Goal: Information Seeking & Learning: Learn about a topic

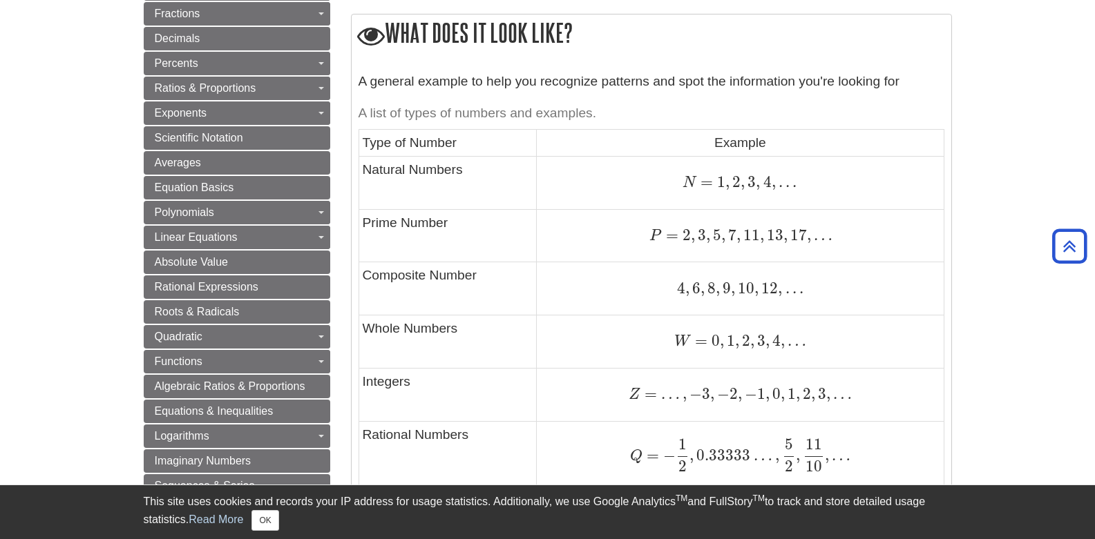
scroll to position [622, 0]
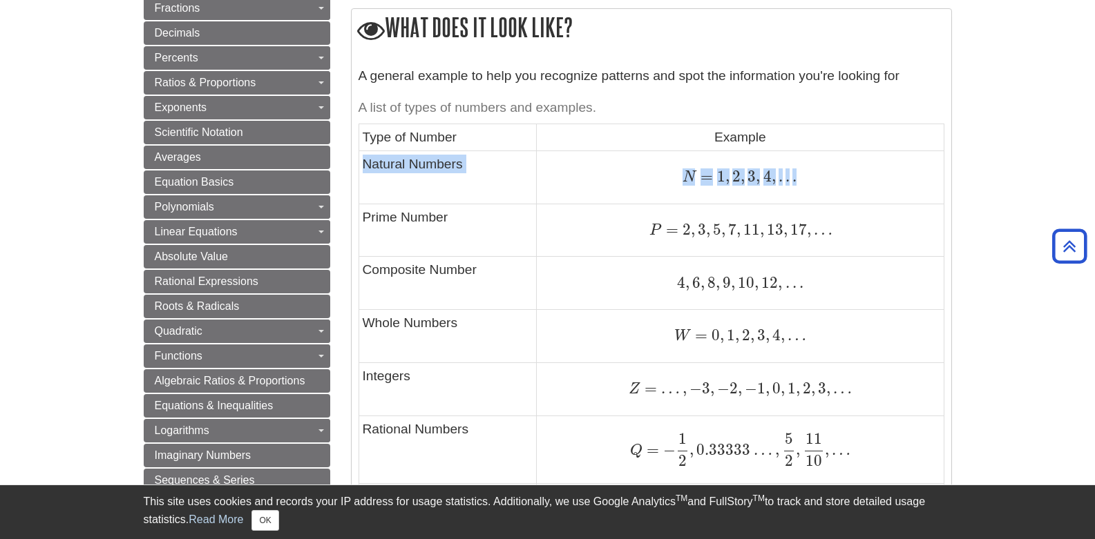
drag, startPoint x: 364, startPoint y: 164, endPoint x: 828, endPoint y: 173, distance: 463.6
click at [828, 173] on tr "Natural Numbers N = 1 , 2 , 3 , 4 , . . . N = 1 , 2 , 3 , 4 , . . ." at bounding box center [651, 177] width 585 height 53
copy tr "Natural Numbers N = 1 , 2 , 3 , 4 , . . ."
drag, startPoint x: 361, startPoint y: 323, endPoint x: 371, endPoint y: 325, distance: 9.8
click at [371, 325] on td "Whole Numbers" at bounding box center [448, 336] width 178 height 53
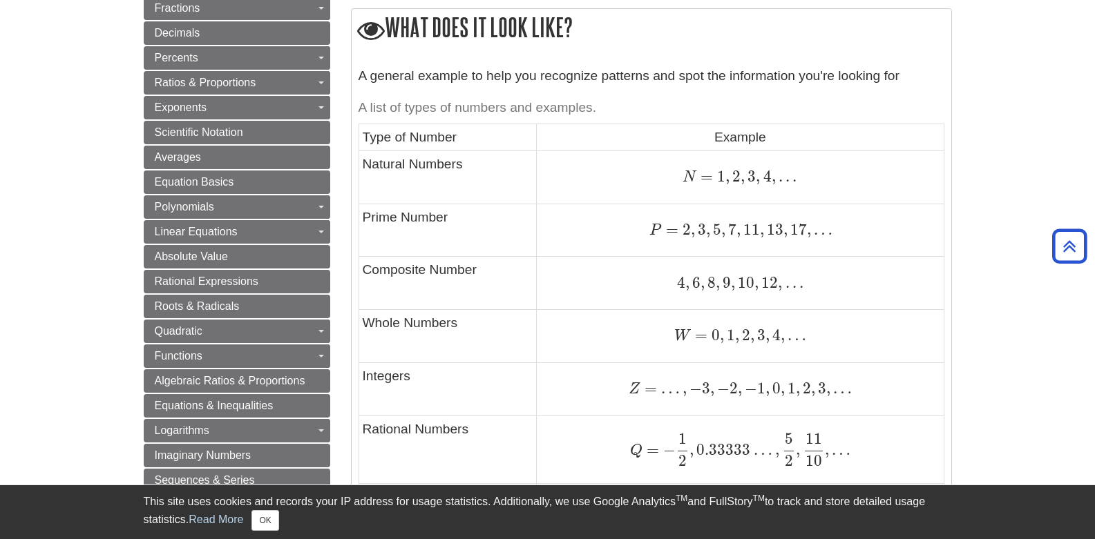
click at [407, 345] on td "Whole Numbers" at bounding box center [448, 336] width 178 height 53
drag, startPoint x: 364, startPoint y: 321, endPoint x: 822, endPoint y: 327, distance: 458.0
click at [822, 327] on tr "Whole Numbers W = 0 , 1 , 2 , 3 , 4 , … W = 0 , 1 , 2 , 3 , 4 , …" at bounding box center [651, 336] width 585 height 53
copy tr "Whole Numbers W = 0 , 1 , 2 , 3 , 4 , …"
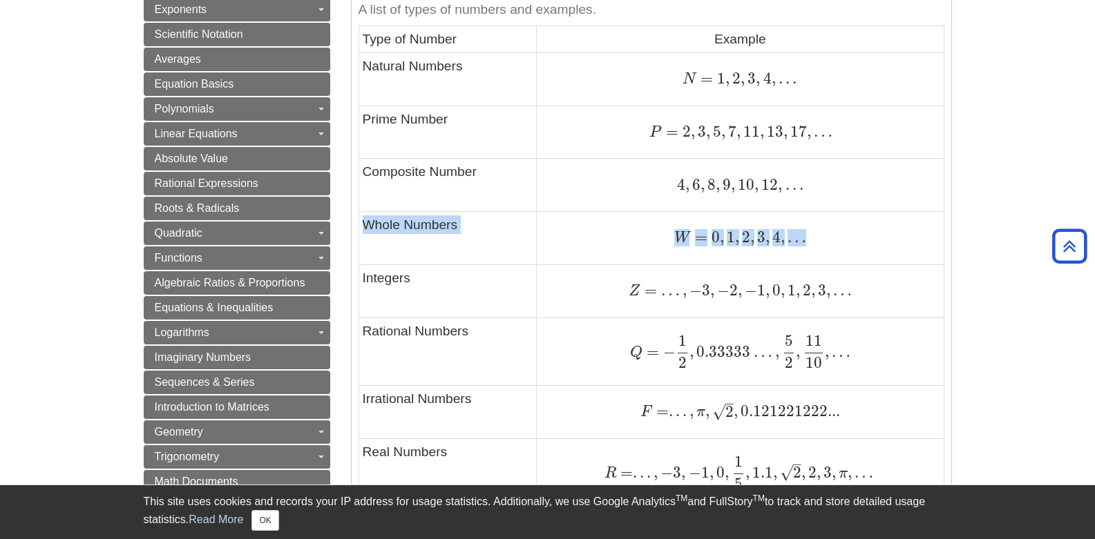
scroll to position [760, 0]
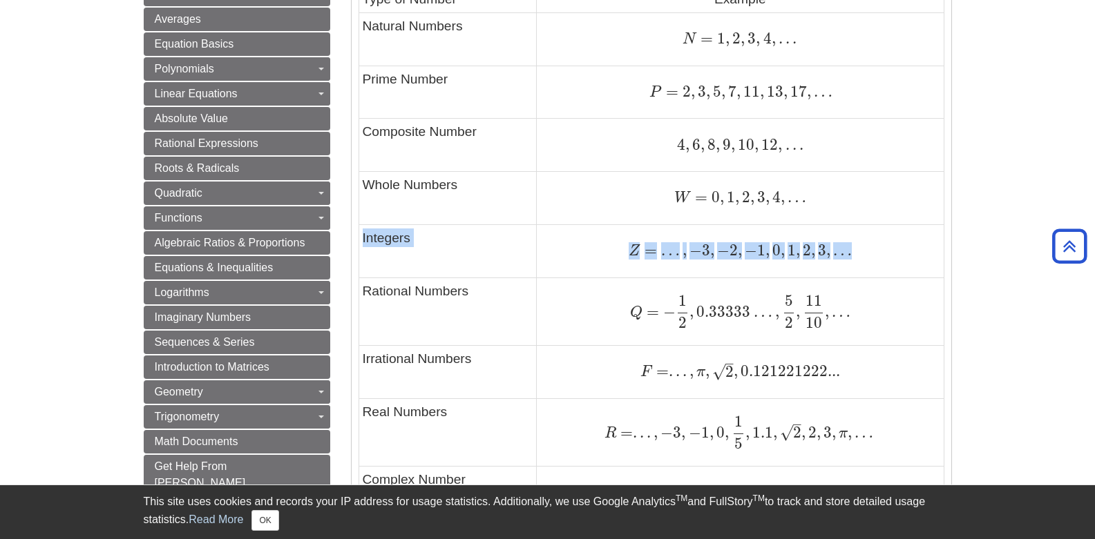
drag, startPoint x: 364, startPoint y: 238, endPoint x: 926, endPoint y: 268, distance: 563.1
click at [926, 268] on tr "Integers Z = … , − 3 , − 2 , − 1 , 0 , 1 , 2 , 3 , … Z = … , − 3 , − 2 , − 1 , …" at bounding box center [651, 251] width 585 height 53
copy tr "Integers Z = … , − 3 , − 2 , − 1 , 0 , 1 , 2 , 3 , …"
